Goal: Task Accomplishment & Management: Use online tool/utility

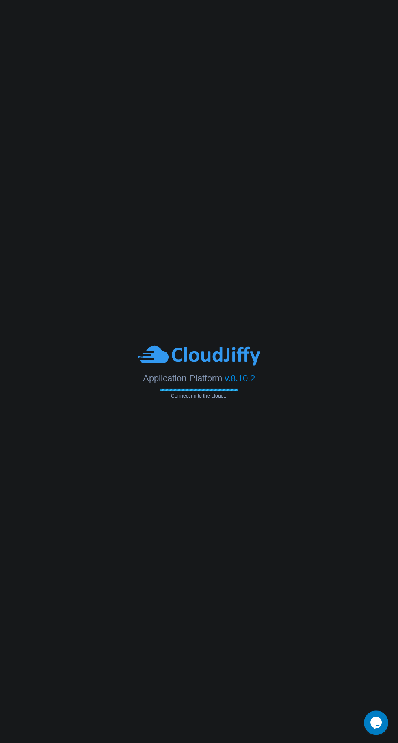
click at [392, 318] on body "Application Platform v.8.10.2 Connecting to the cloud..." at bounding box center [199, 371] width 398 height 743
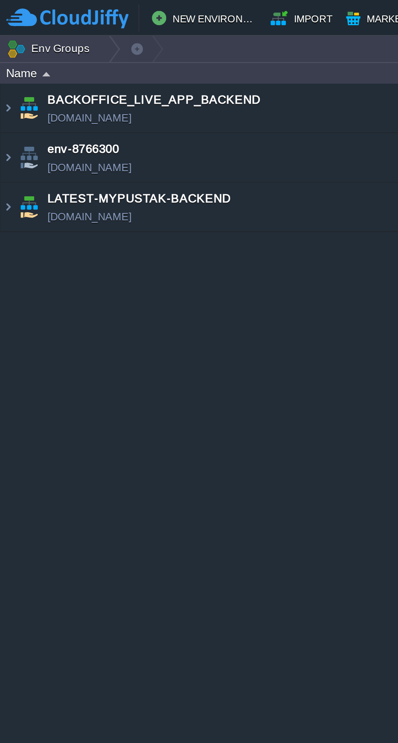
click at [5, 91] on img at bounding box center [3, 94] width 7 height 22
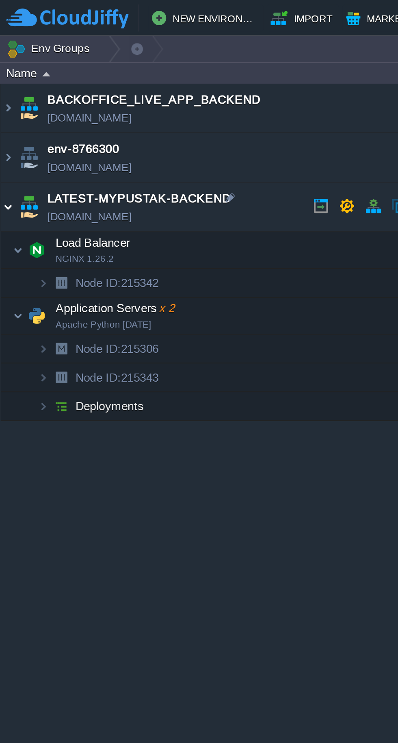
click at [7, 143] on img at bounding box center [8, 143] width 5 height 16
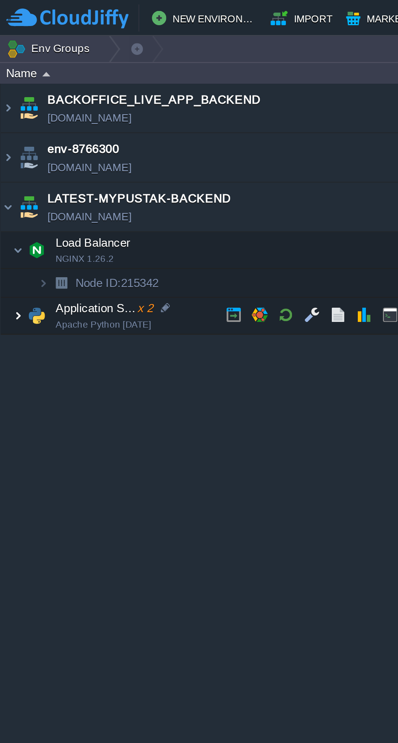
click at [11, 142] on img at bounding box center [16, 143] width 11 height 16
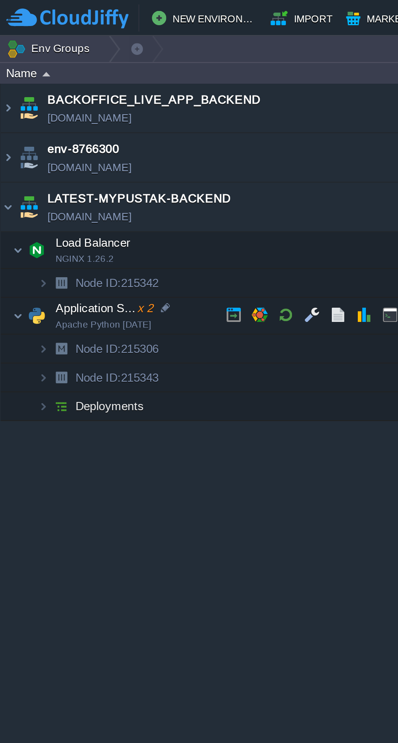
click at [129, 143] on button "button" at bounding box center [129, 142] width 7 height 7
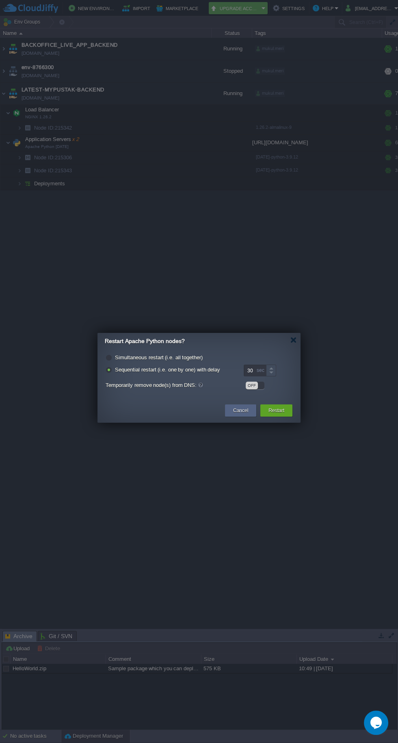
click at [189, 356] on label "Simultaneous restart (i.e. all together)" at bounding box center [159, 357] width 88 height 6
click at [111, 356] on input "radio" at bounding box center [108, 358] width 5 height 5
radio input "true"
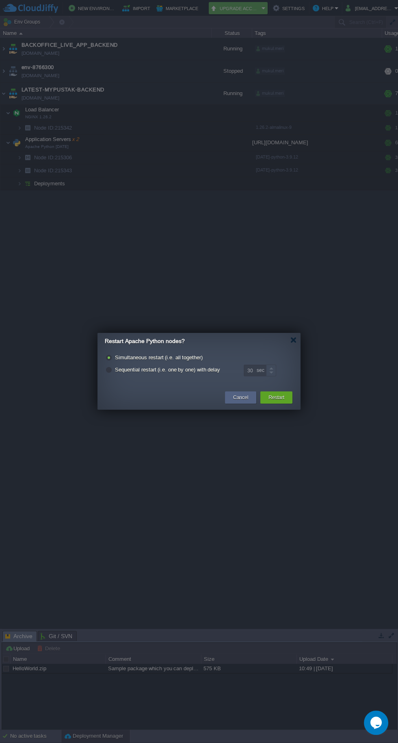
click at [281, 401] on button "Restart" at bounding box center [277, 397] width 16 height 8
